Goal: Transaction & Acquisition: Purchase product/service

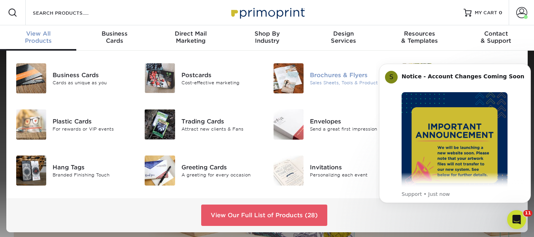
click at [320, 77] on div "Brochures & Flyers" at bounding box center [350, 75] width 80 height 9
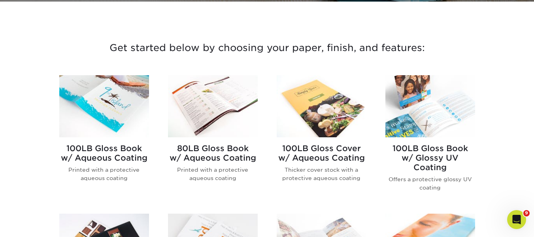
scroll to position [277, 0]
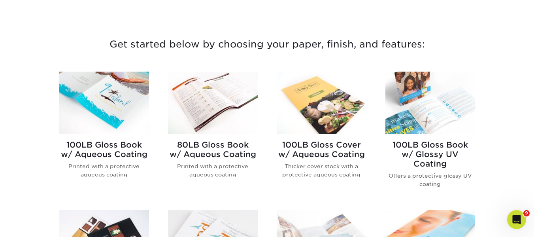
click at [87, 138] on div "100LB Gloss Book w/ Aqueous Coating Printed with a protective aqueous coating" at bounding box center [104, 162] width 90 height 57
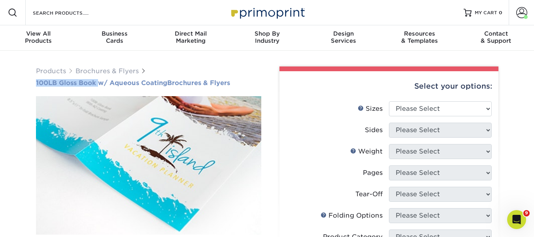
drag, startPoint x: 26, startPoint y: 79, endPoint x: 240, endPoint y: 83, distance: 213.4
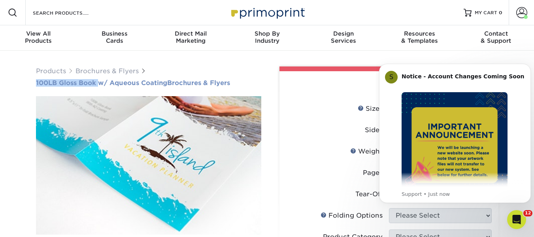
copy h1 "100LB Gloss Book w/ Aqueous Coating Brochures & Flyers"
